Goal: Task Accomplishment & Management: Use online tool/utility

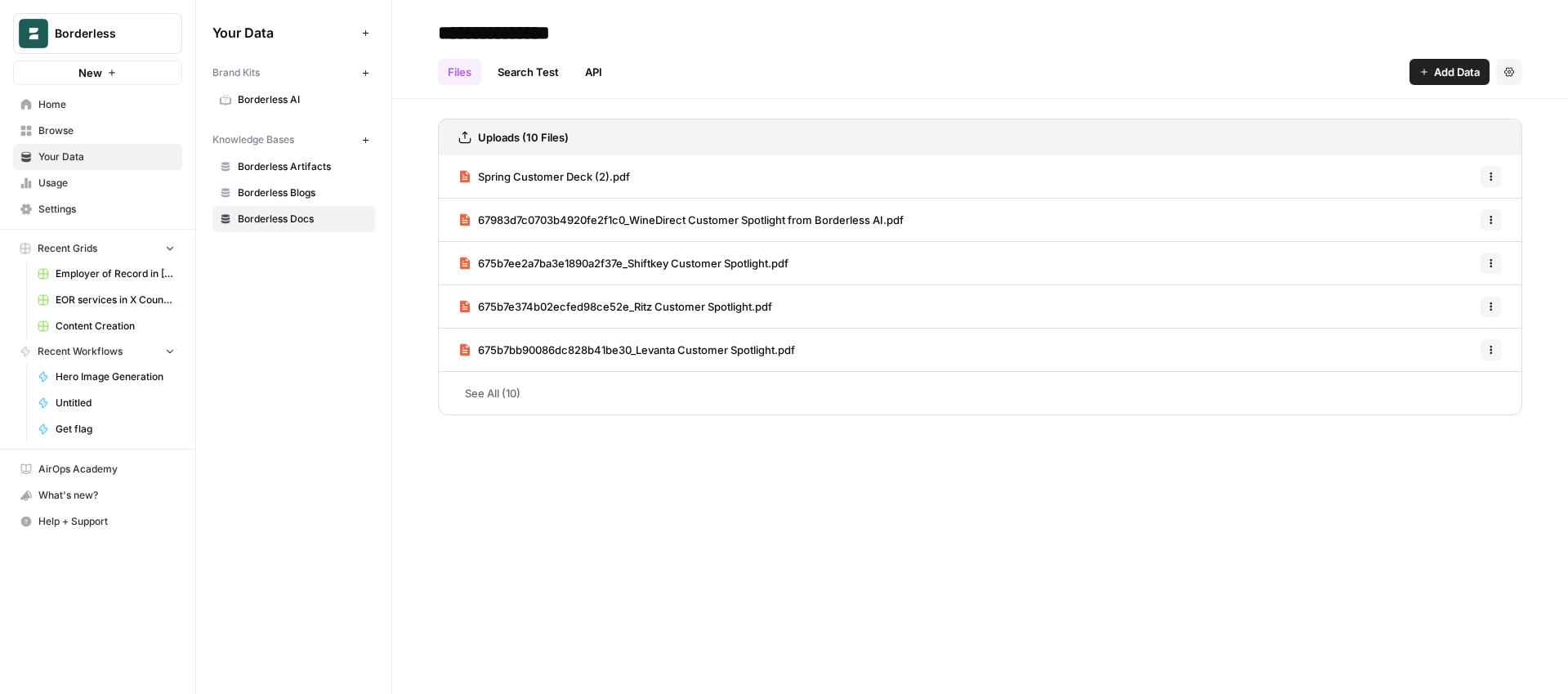
click at [83, 326] on span "Content Creation" at bounding box center [115, 327] width 120 height 15
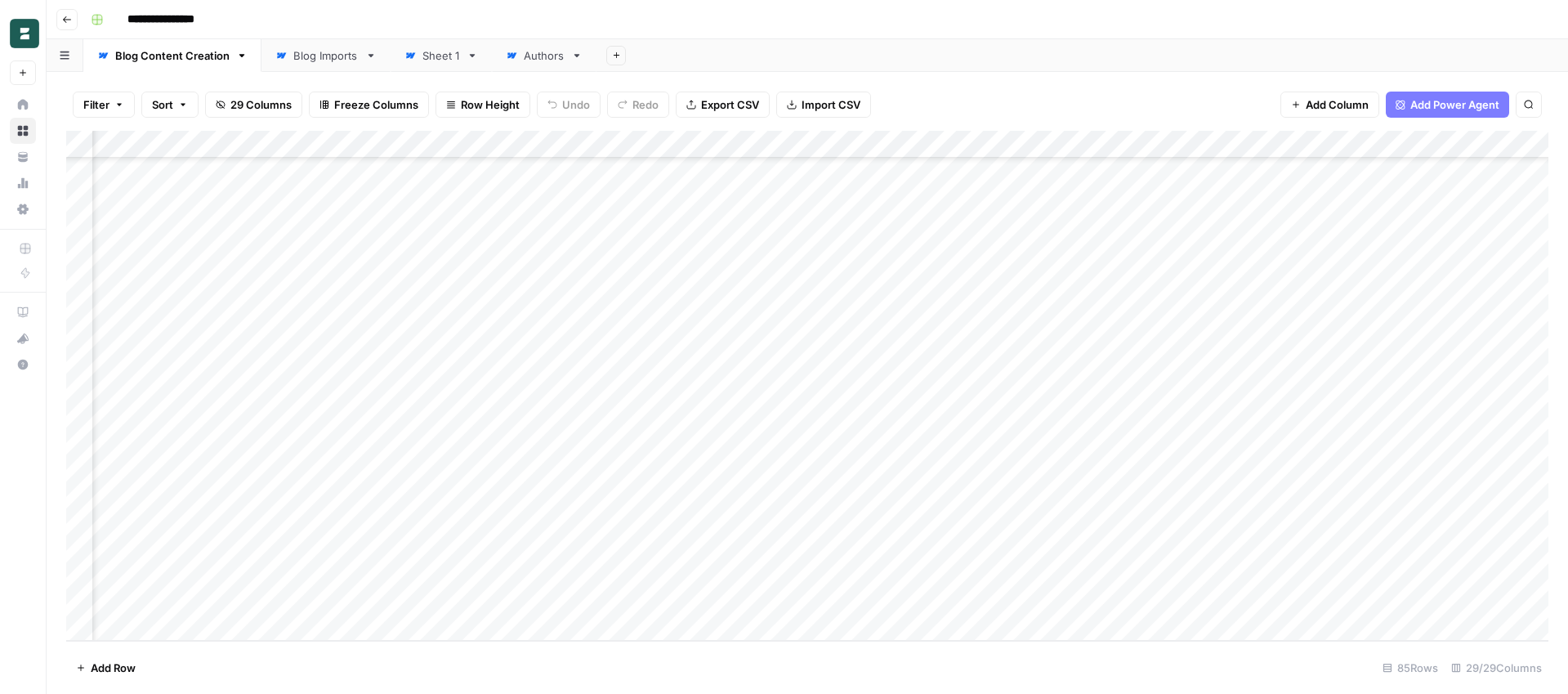
scroll to position [1906, 2694]
click at [812, 573] on div "Add Column" at bounding box center [807, 386] width 1482 height 510
click at [958, 573] on div "Add Column" at bounding box center [807, 386] width 1482 height 510
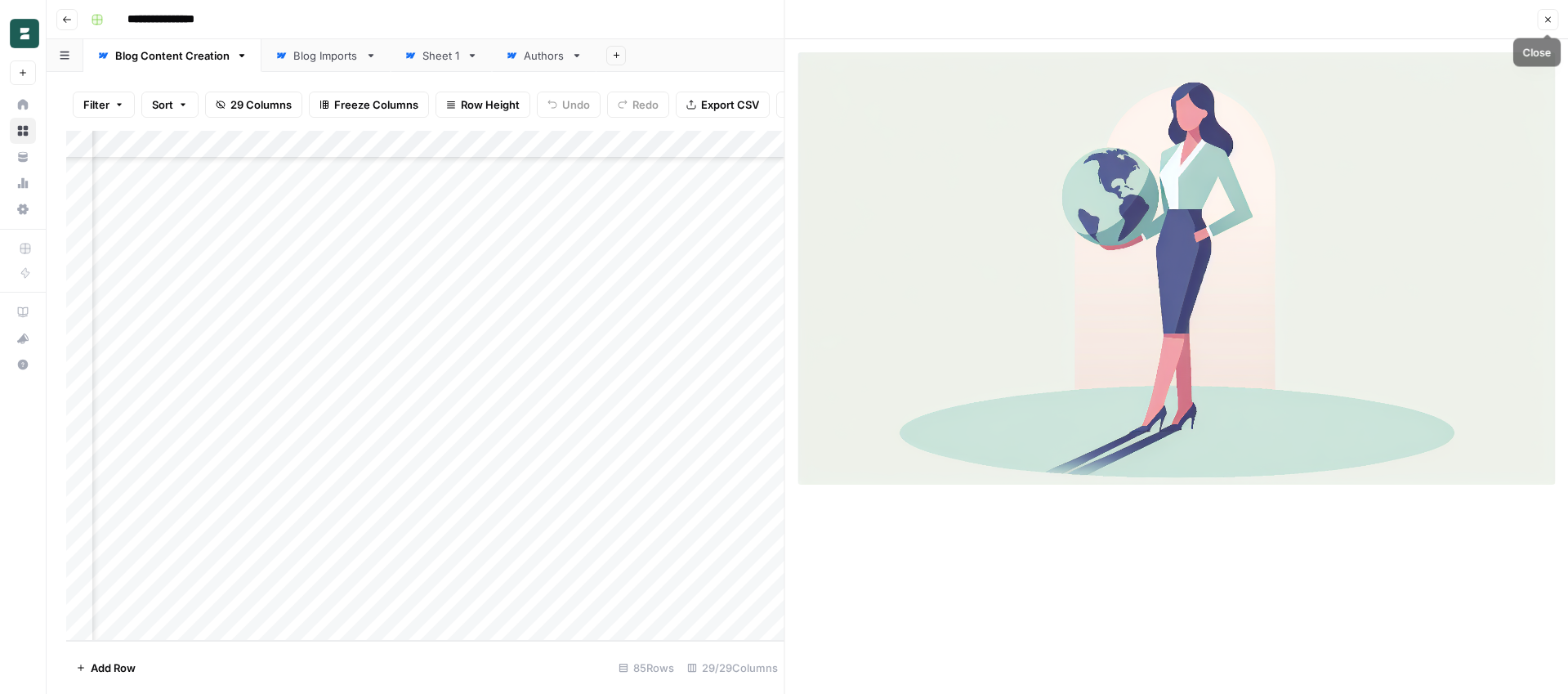
click at [1547, 19] on icon "button" at bounding box center [1548, 19] width 6 height 6
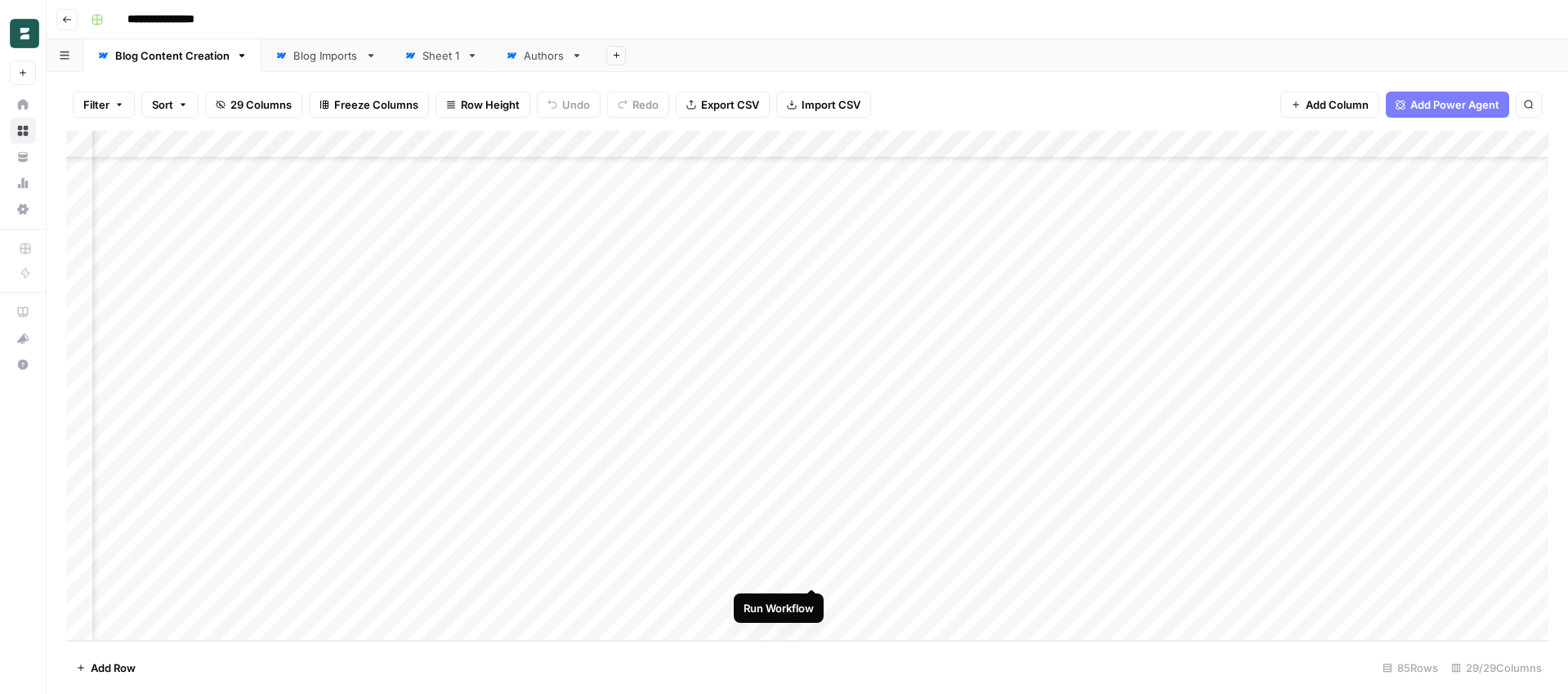
click at [809, 572] on div "Add Column" at bounding box center [807, 386] width 1482 height 510
click at [956, 566] on div "Add Column" at bounding box center [807, 386] width 1482 height 510
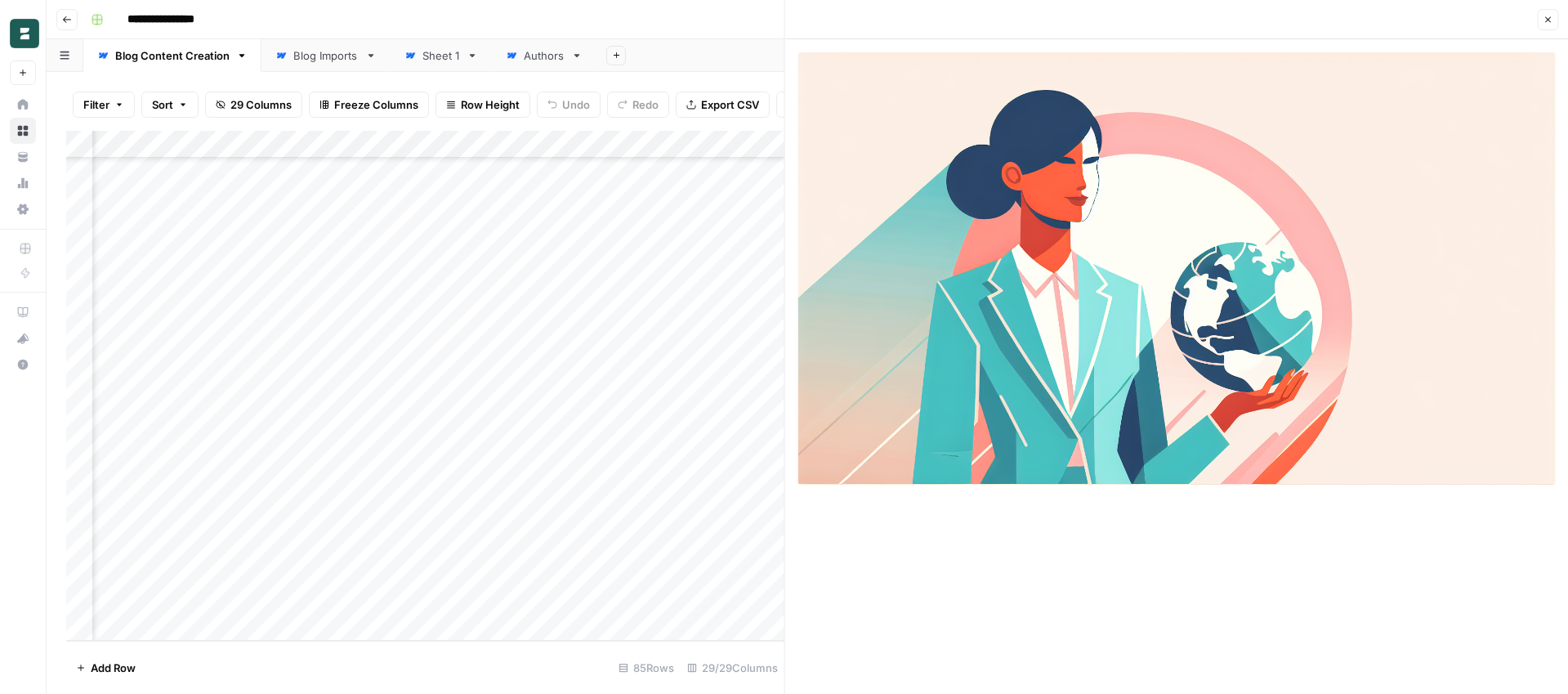
click at [1548, 23] on icon "button" at bounding box center [1547, 19] width 10 height 10
